Goal: Task Accomplishment & Management: Use online tool/utility

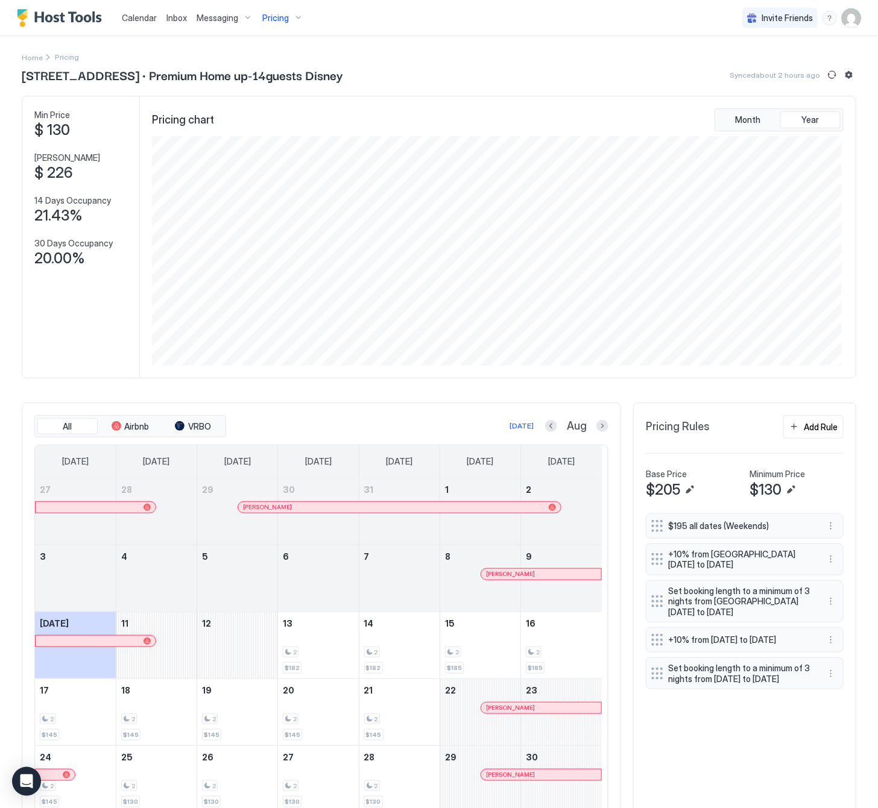
scroll to position [230, 689]
click at [283, 14] on span "Pricing" at bounding box center [275, 18] width 27 height 11
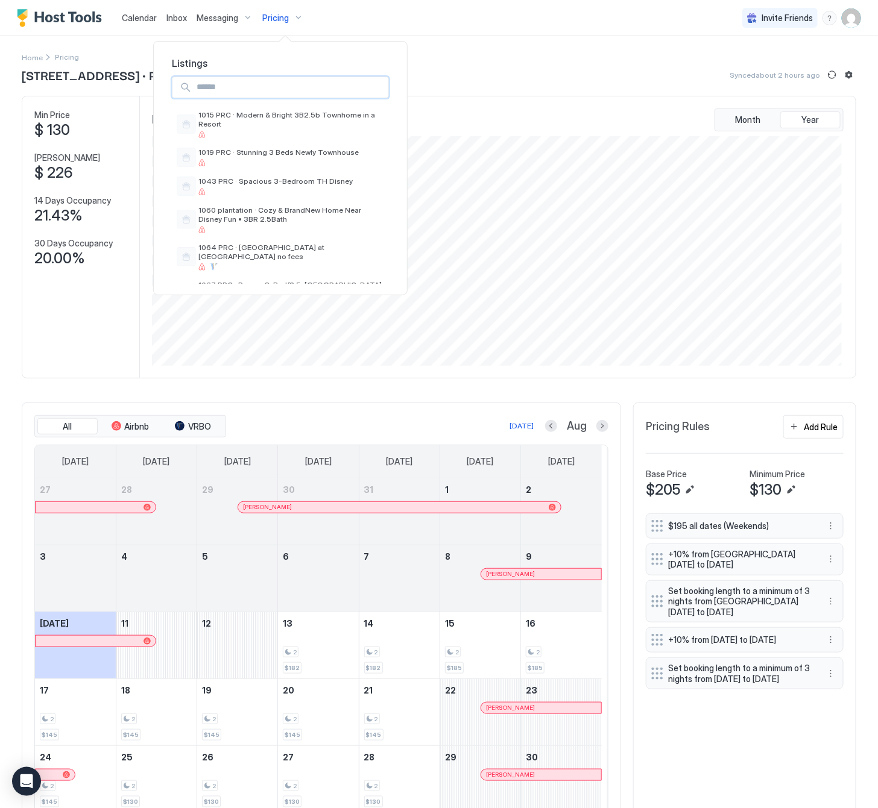
click at [270, 87] on input "Input Field" at bounding box center [290, 87] width 197 height 20
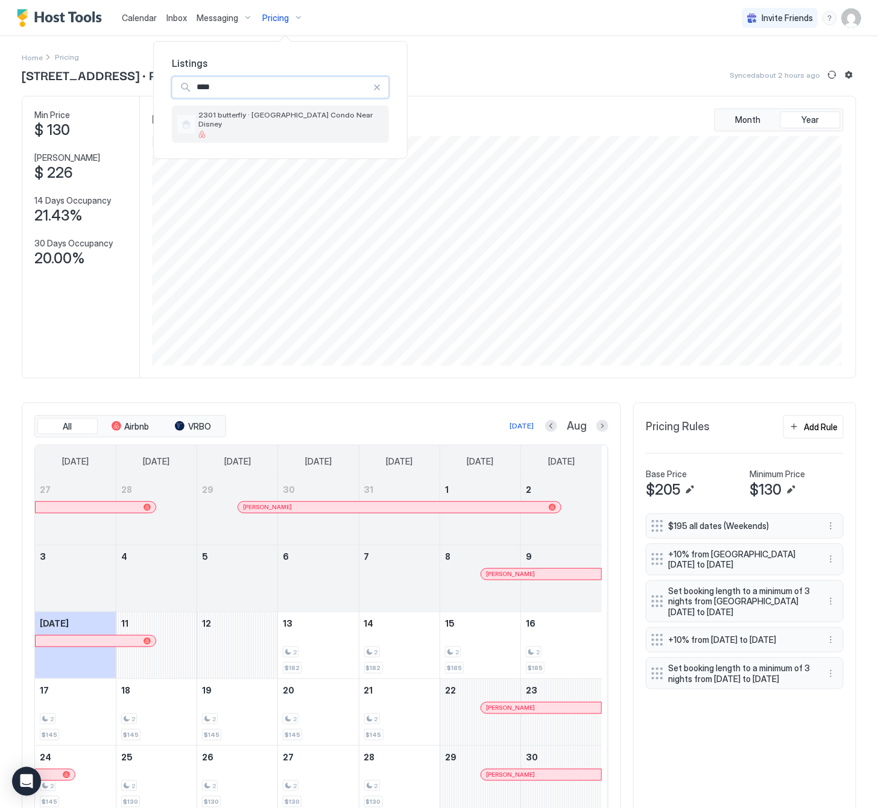
type input "****"
click at [295, 121] on div "2301 butterfly · [GEOGRAPHIC_DATA] Condo Near Disney" at bounding box center [291, 124] width 186 height 28
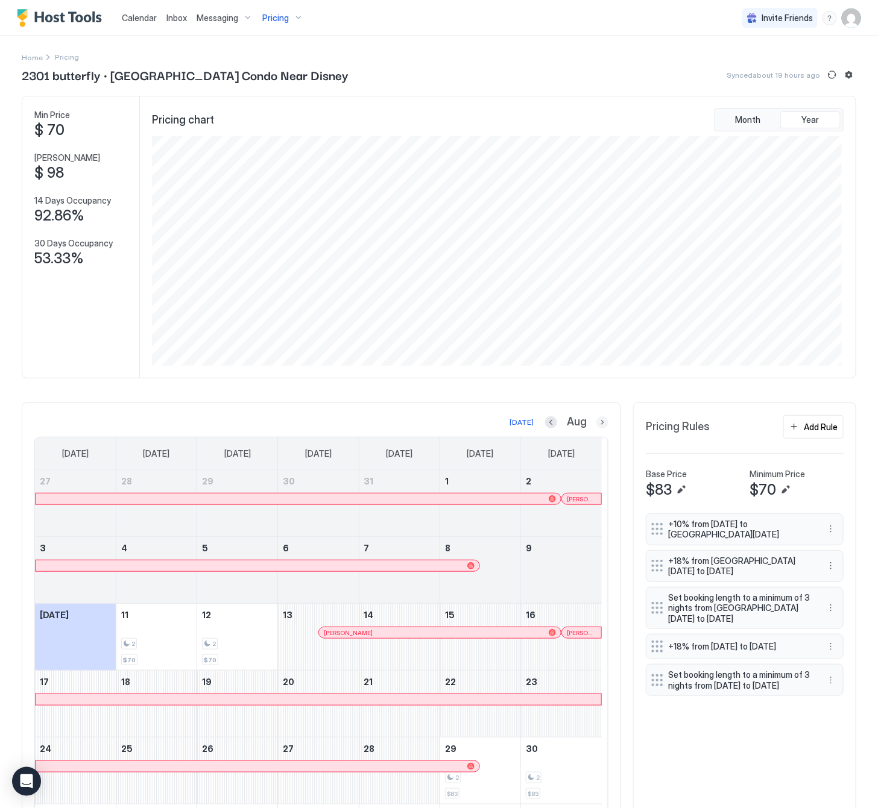
click at [597, 425] on button "Next month" at bounding box center [602, 423] width 12 height 12
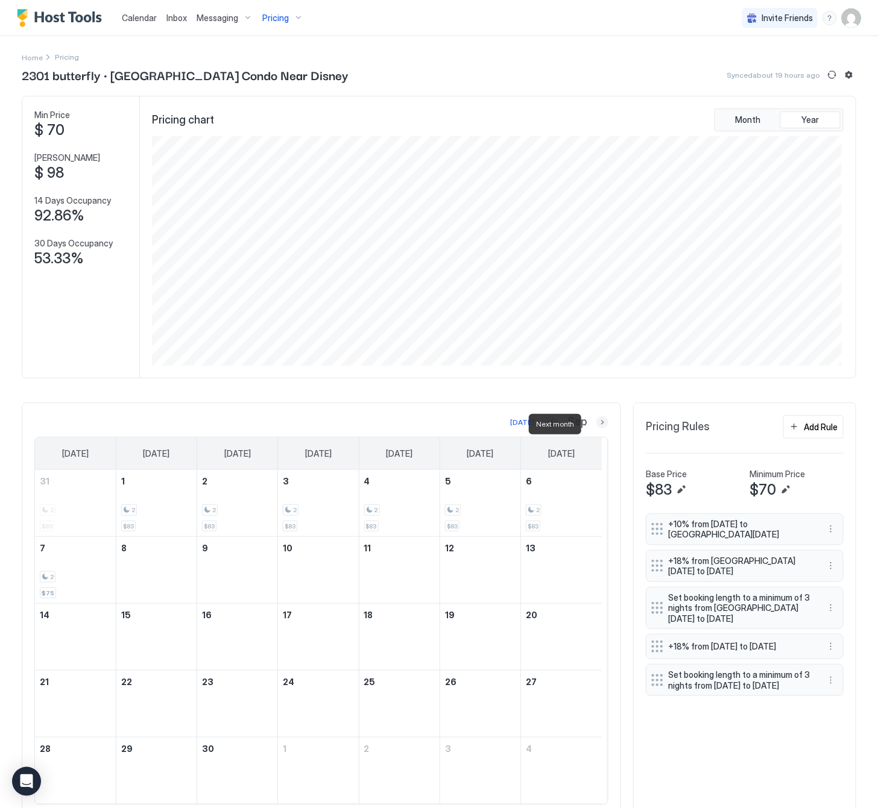
click at [599, 425] on button "Next month" at bounding box center [602, 423] width 12 height 12
click at [599, 426] on button "Next month" at bounding box center [602, 423] width 12 height 12
click at [596, 429] on button "Next month" at bounding box center [602, 423] width 12 height 12
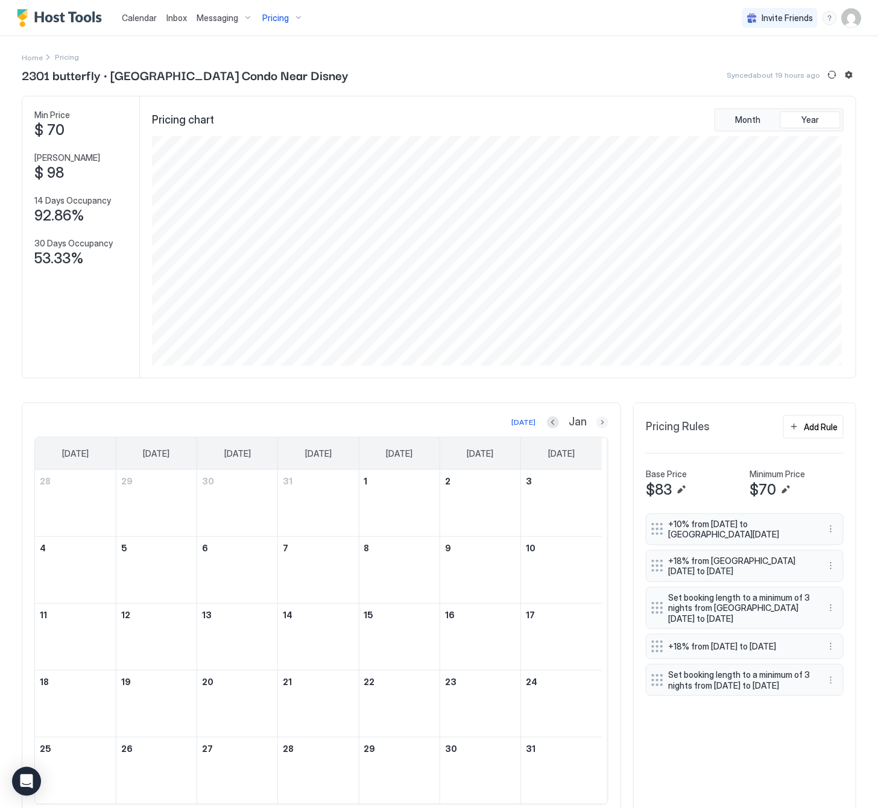
click at [596, 429] on button "Next month" at bounding box center [602, 423] width 12 height 12
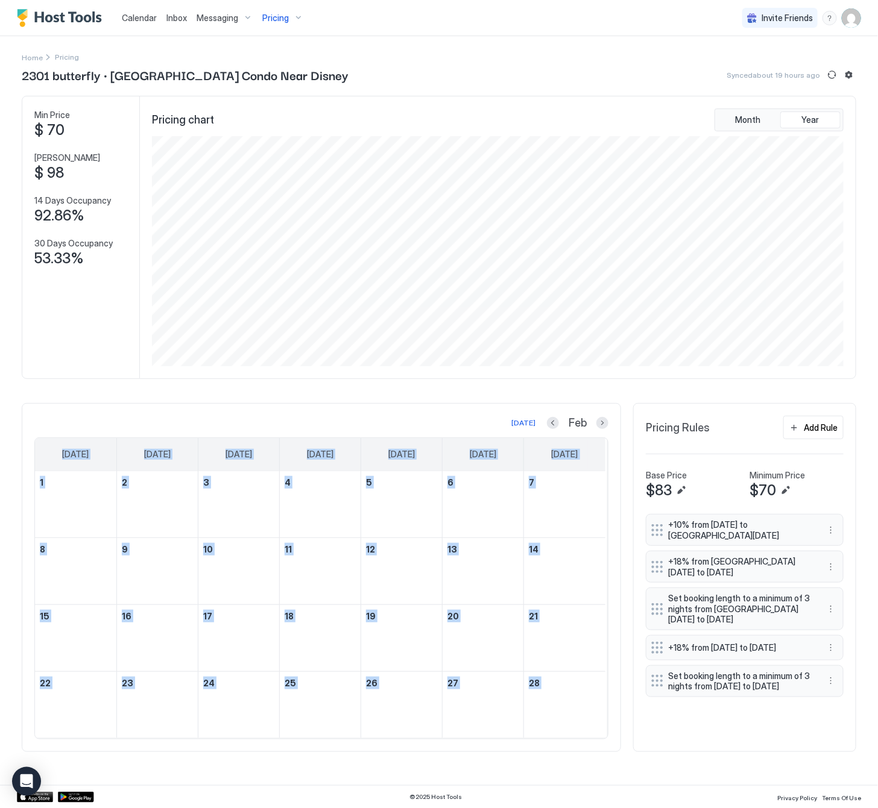
click at [593, 429] on div "Feb" at bounding box center [577, 424] width 61 height 14
click at [605, 423] on button "Next month" at bounding box center [602, 423] width 12 height 12
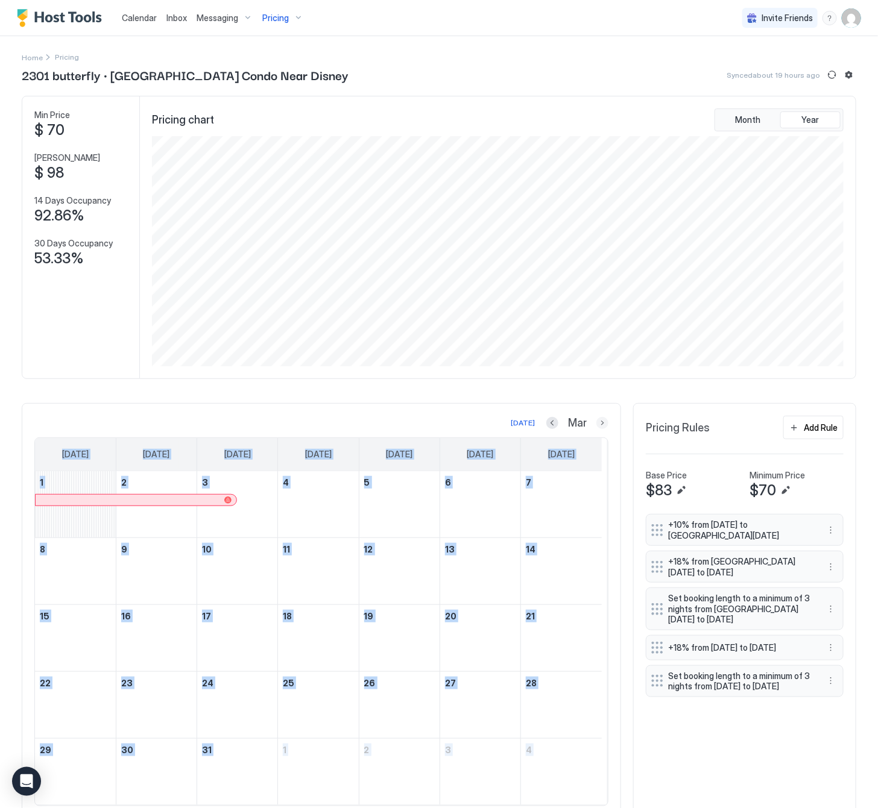
scroll to position [602652, 602192]
click at [596, 423] on button "Next month" at bounding box center [602, 423] width 12 height 12
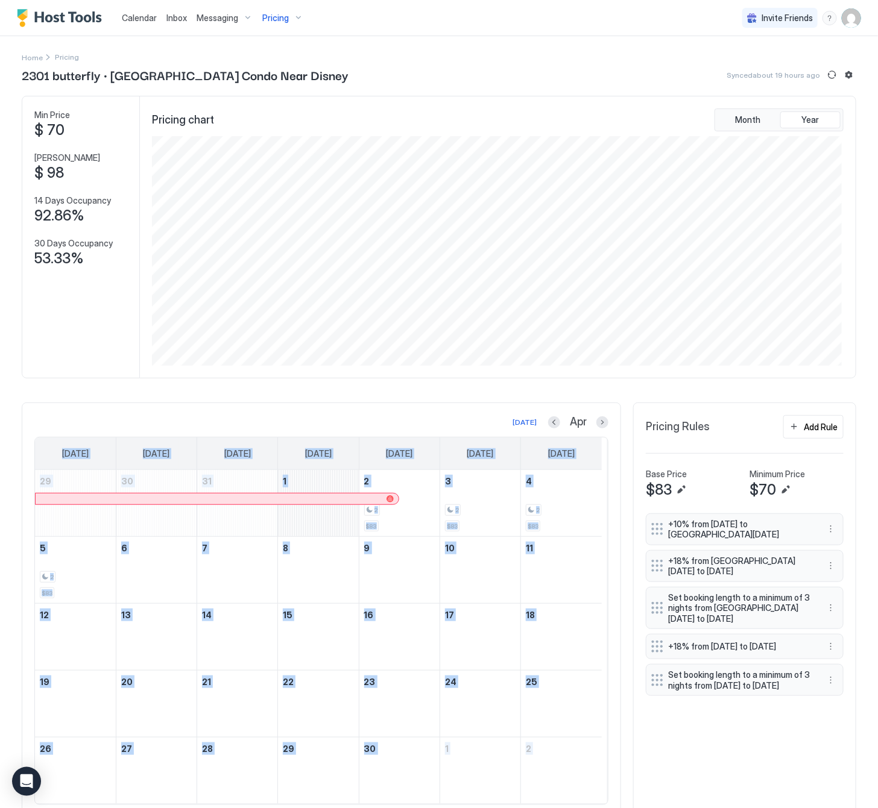
scroll to position [49, 0]
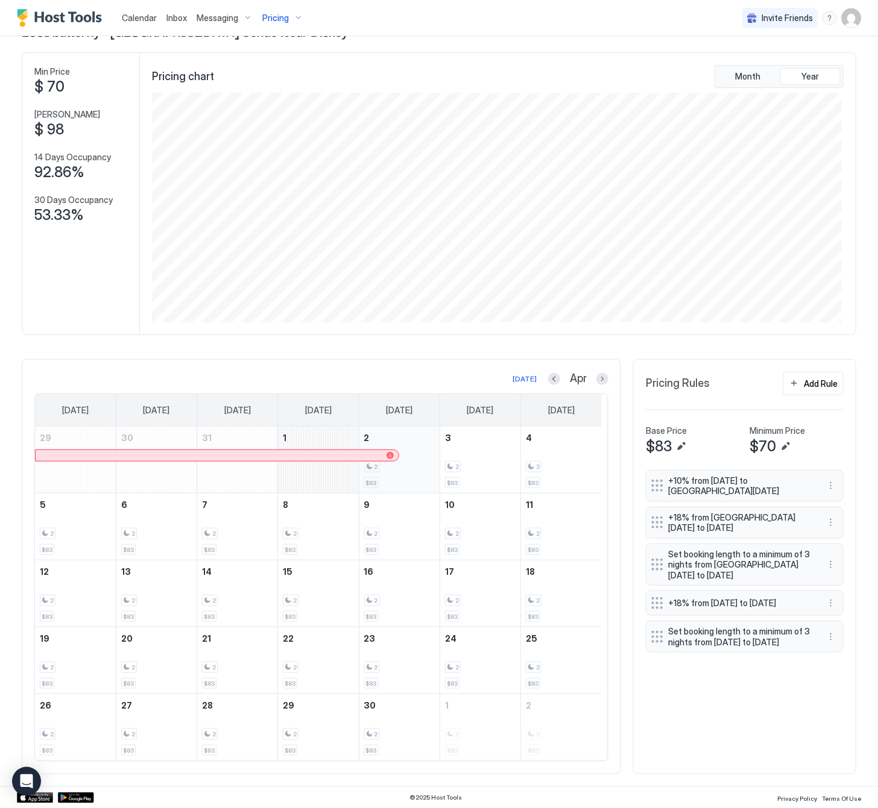
click at [412, 461] on div "2" at bounding box center [399, 466] width 71 height 11
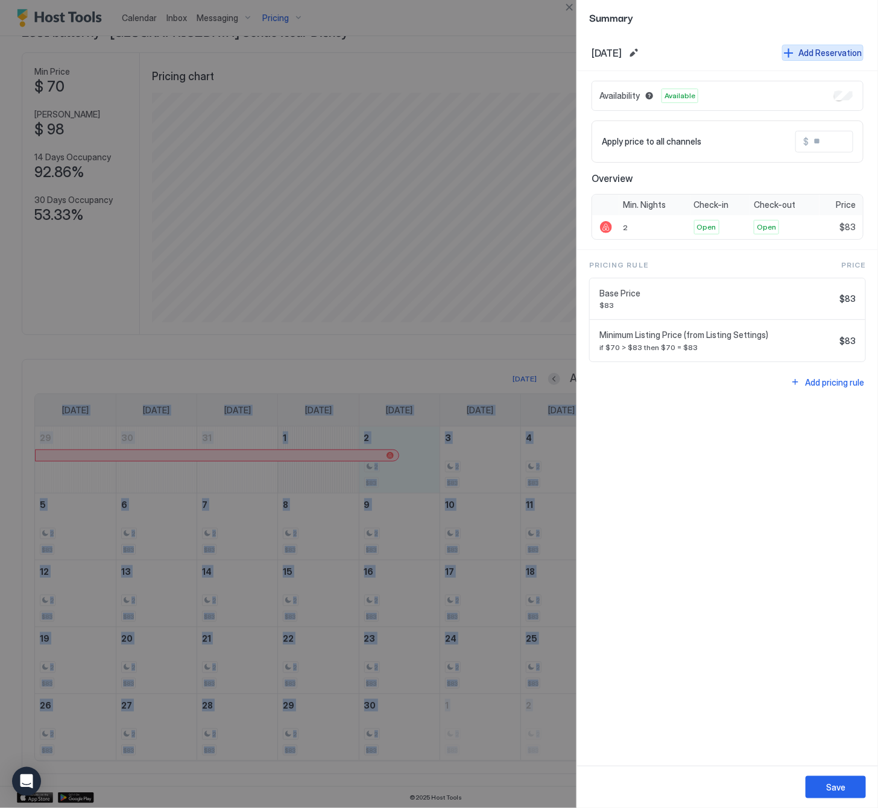
click at [824, 49] on div "Add Reservation" at bounding box center [829, 52] width 63 height 13
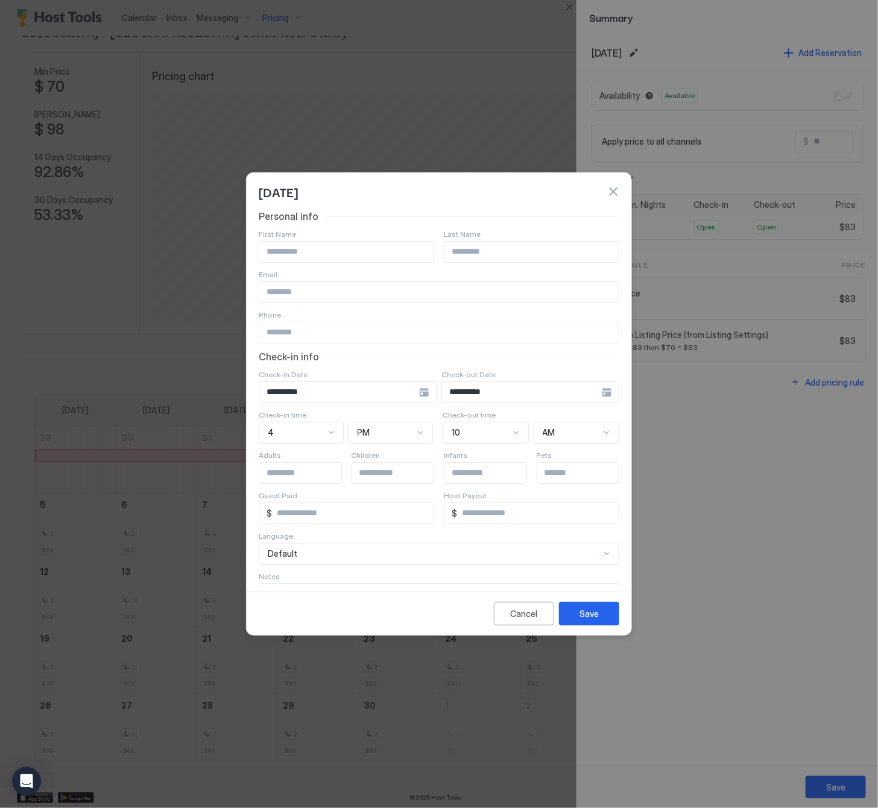
click at [286, 241] on div at bounding box center [346, 252] width 175 height 22
click at [262, 260] on input "Input Field" at bounding box center [346, 252] width 174 height 20
type input "*****"
click at [288, 389] on input "**********" at bounding box center [339, 392] width 160 height 20
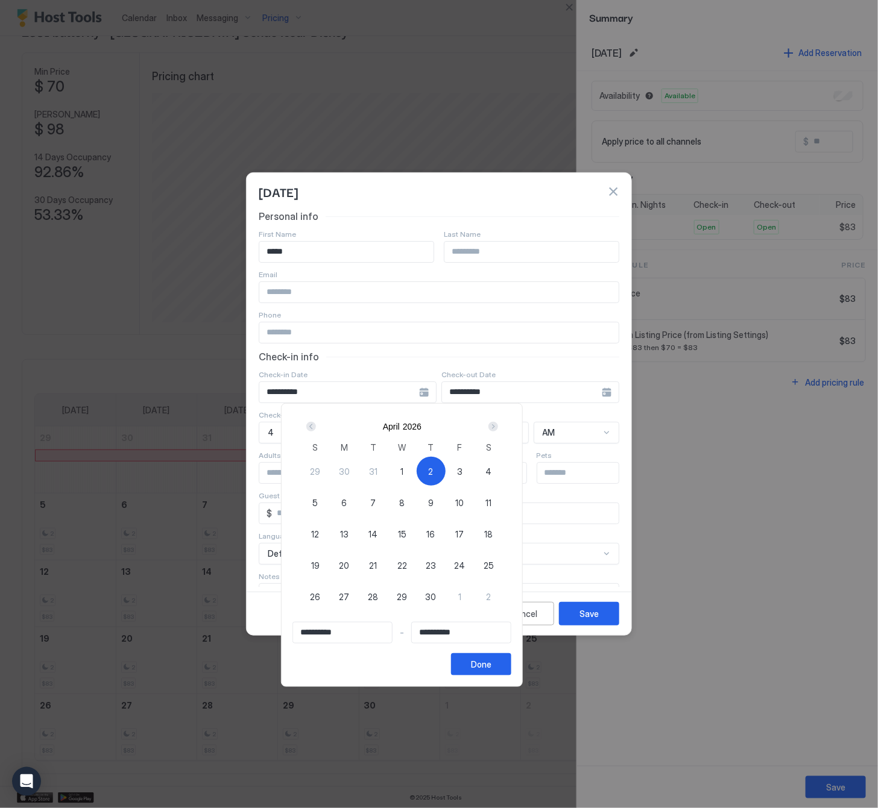
click at [446, 470] on div "2" at bounding box center [431, 471] width 29 height 29
click at [433, 470] on span "2" at bounding box center [431, 471] width 5 height 13
type input "**********"
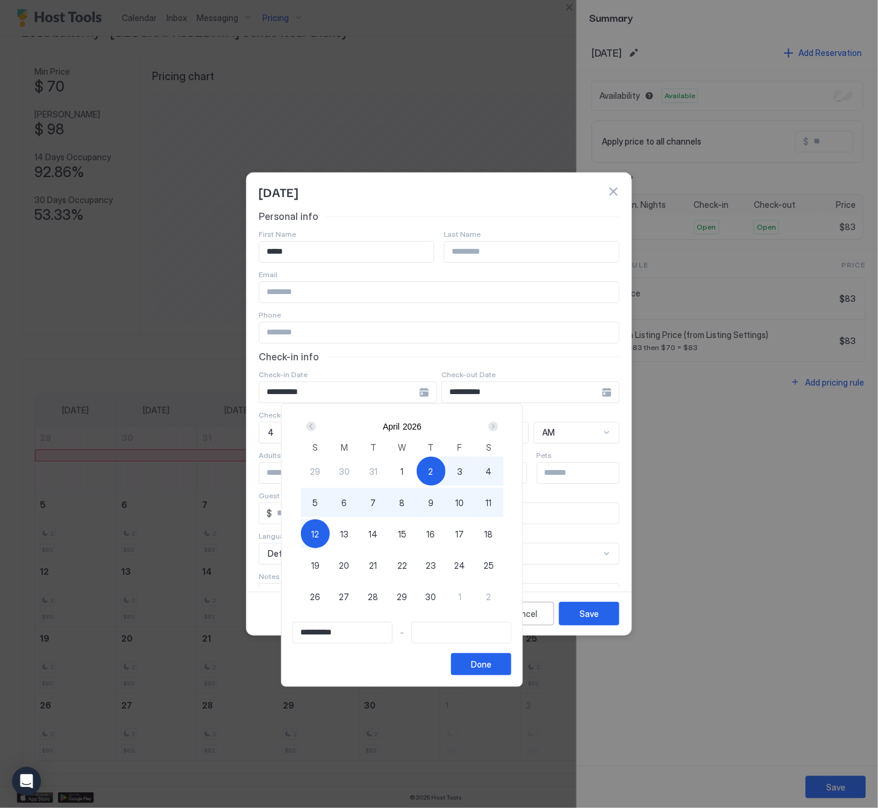
click at [319, 537] on span "12" at bounding box center [315, 534] width 8 height 13
type input "**********"
click at [491, 666] on div "Done" at bounding box center [481, 664] width 20 height 13
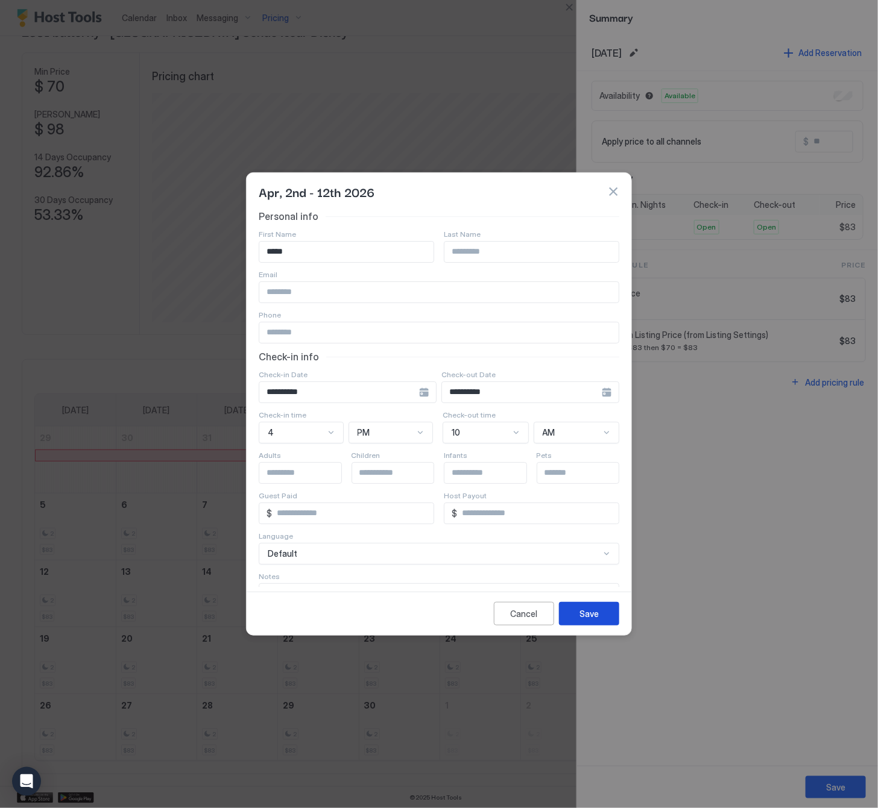
click at [573, 613] on button "Save" at bounding box center [589, 614] width 60 height 24
